Goal: Task Accomplishment & Management: Manage account settings

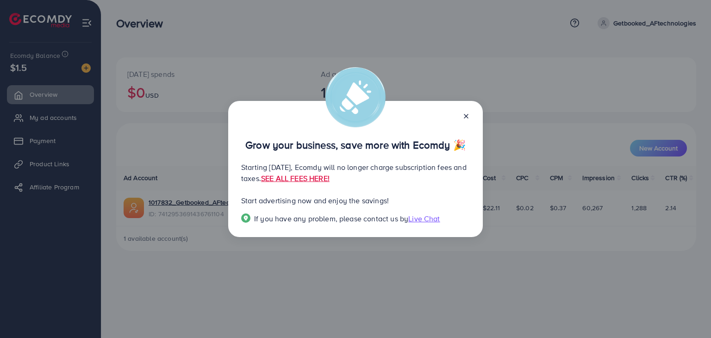
click at [463, 117] on icon at bounding box center [465, 115] width 7 height 7
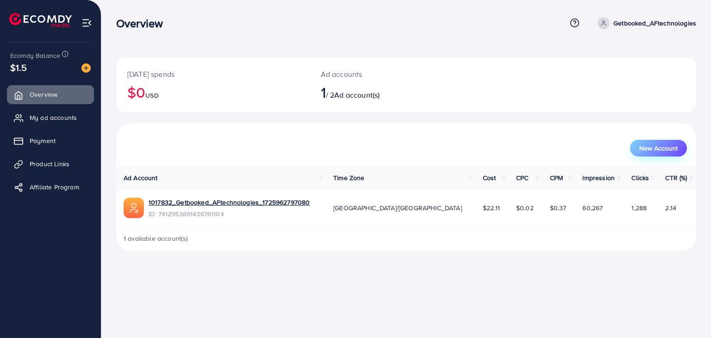
click at [637, 154] on button "New Account" at bounding box center [658, 148] width 57 height 17
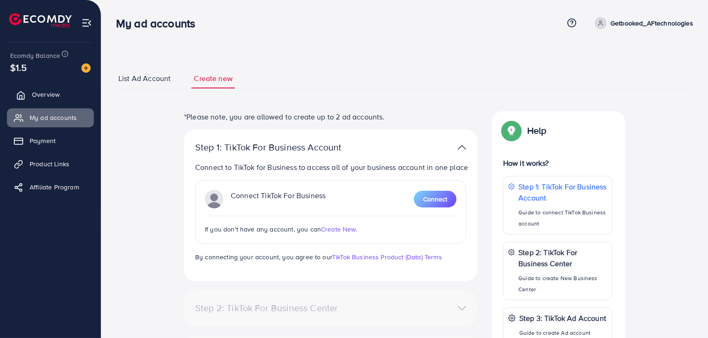
click at [56, 98] on span "Overview" at bounding box center [46, 94] width 28 height 9
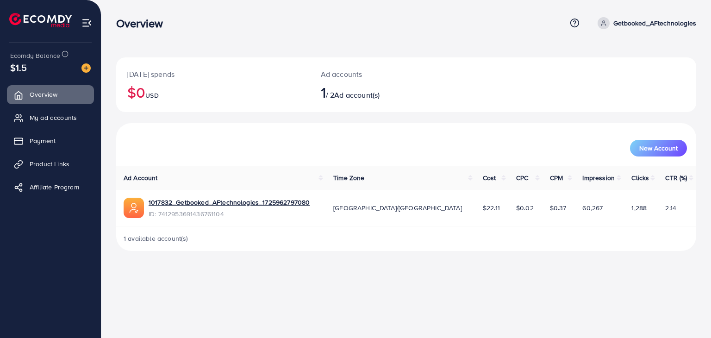
click at [447, 29] on div "Overview" at bounding box center [341, 23] width 450 height 13
click at [422, 44] on div "[DATE] spends $0 USD Ad accounts 1 / 2 Ad account(s) New Account Ad Account Tim…" at bounding box center [405, 133] width 609 height 266
click at [440, 35] on div "Overview Help Center Contact Support Term and policy About Us Getbooked_AFtechn…" at bounding box center [406, 23] width 580 height 25
